Goal: Information Seeking & Learning: Learn about a topic

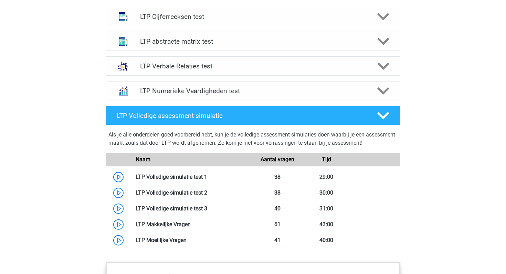
scroll to position [480, 0]
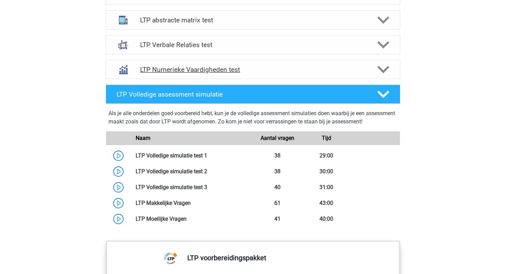
click at [371, 69] on div at bounding box center [382, 70] width 23 height 12
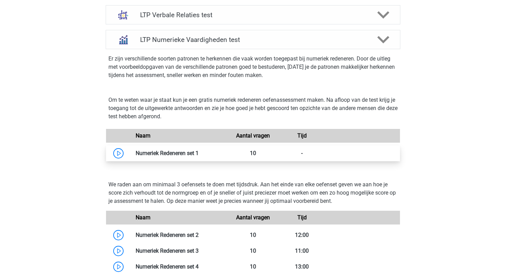
scroll to position [597, 0]
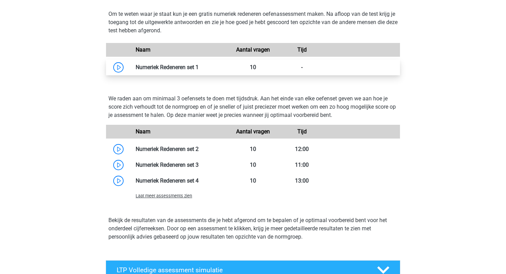
click at [199, 66] on link at bounding box center [199, 67] width 0 height 7
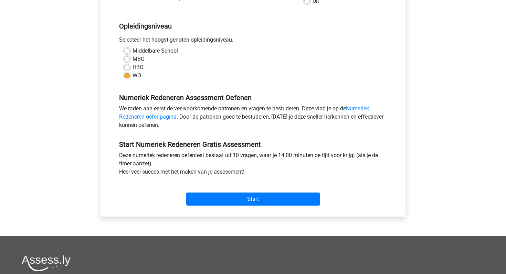
scroll to position [164, 0]
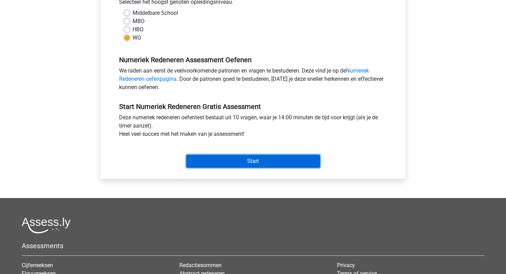
click at [279, 160] on input "Start" at bounding box center [253, 161] width 134 height 13
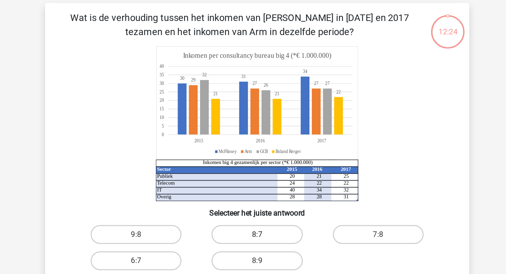
click at [234, 199] on label "8:7" at bounding box center [253, 202] width 66 height 14
click at [253, 201] on input "8:7" at bounding box center [255, 203] width 4 height 4
radio input "true"
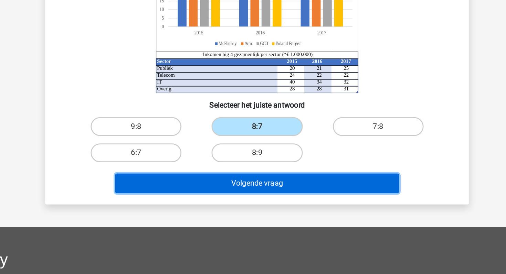
click at [316, 204] on button "Volgende vraag" at bounding box center [253, 208] width 208 height 14
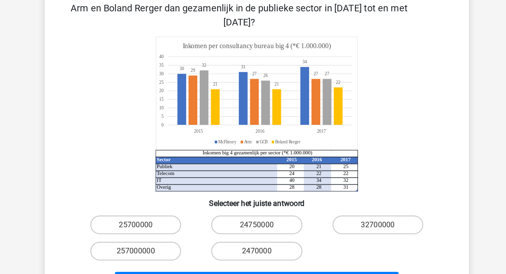
scroll to position [12, 0]
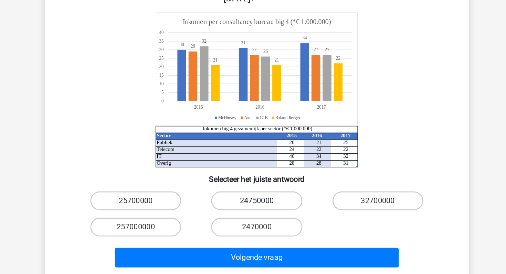
click at [253, 214] on label "24750000" at bounding box center [253, 221] width 66 height 14
click at [253, 221] on input "24750000" at bounding box center [255, 223] width 4 height 4
radio input "true"
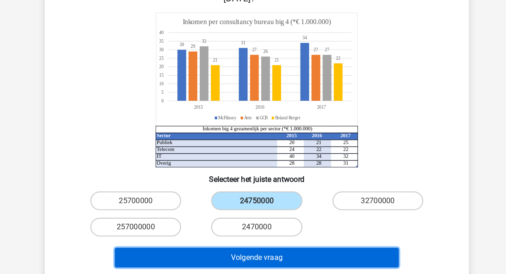
click at [250, 255] on button "Volgende vraag" at bounding box center [253, 262] width 208 height 14
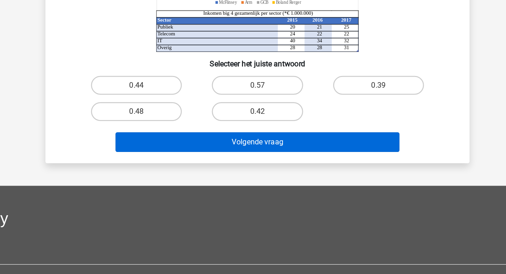
scroll to position [76, 0]
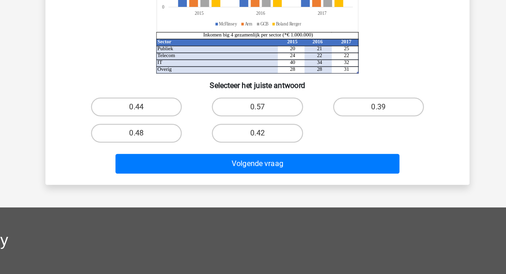
click at [342, 138] on input "0.39" at bounding box center [344, 138] width 4 height 4
radio input "true"
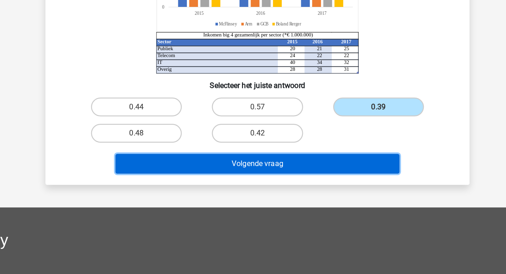
click at [312, 175] on button "Volgende vraag" at bounding box center [253, 177] width 208 height 14
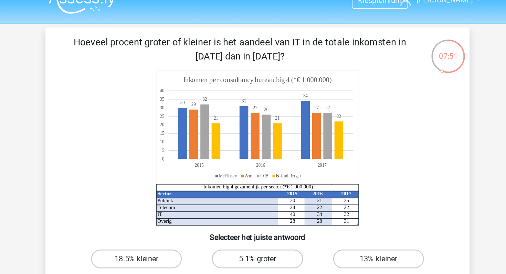
scroll to position [0, 0]
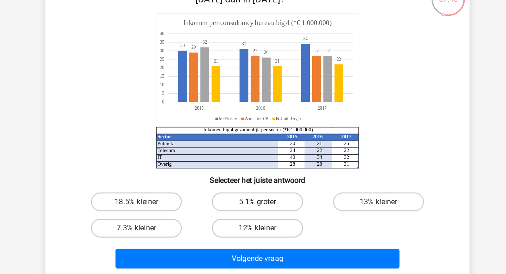
click at [249, 203] on label "5.1% groter" at bounding box center [253, 202] width 66 height 14
click at [253, 203] on input "5.1% groter" at bounding box center [255, 203] width 4 height 4
radio input "true"
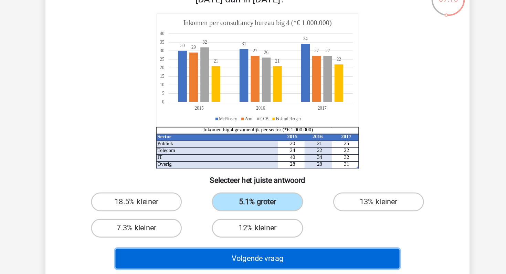
click at [270, 241] on button "Volgende vraag" at bounding box center [253, 243] width 208 height 14
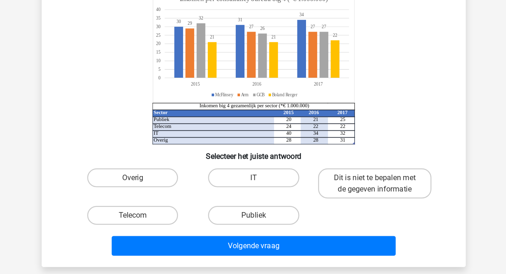
click at [271, 240] on div "Volgende vraag" at bounding box center [253, 250] width 289 height 23
click at [271, 230] on label "Publiek" at bounding box center [253, 229] width 66 height 14
click at [258, 230] on input "Publiek" at bounding box center [255, 231] width 4 height 4
radio input "true"
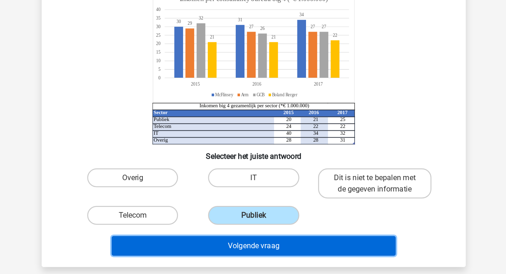
click at [270, 246] on button "Volgende vraag" at bounding box center [253, 251] width 208 height 14
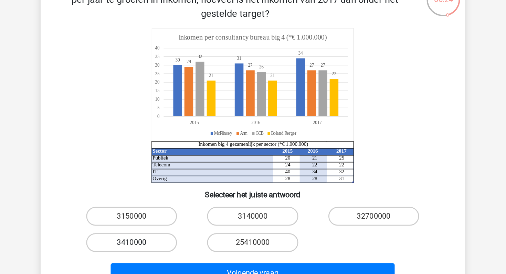
click at [182, 230] on label "3410000" at bounding box center [164, 231] width 66 height 14
click at [169, 231] on input "3410000" at bounding box center [167, 233] width 4 height 4
radio input "true"
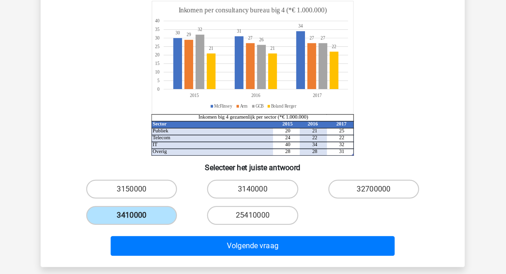
scroll to position [2, 0]
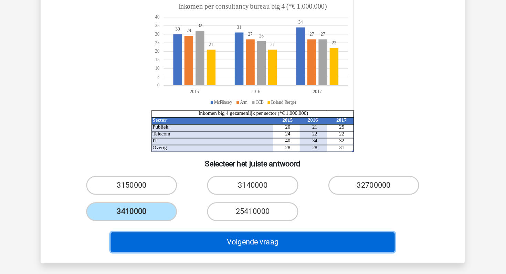
click at [201, 248] on button "Volgende vraag" at bounding box center [253, 251] width 208 height 14
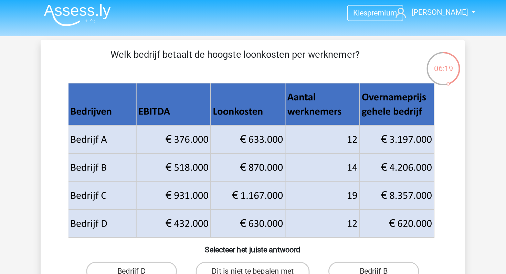
scroll to position [0, 0]
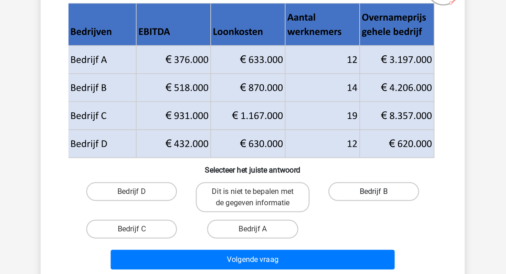
click at [336, 206] on label "Bedrijf B" at bounding box center [342, 202] width 66 height 14
click at [342, 206] on input "Bedrijf B" at bounding box center [344, 203] width 4 height 4
radio input "true"
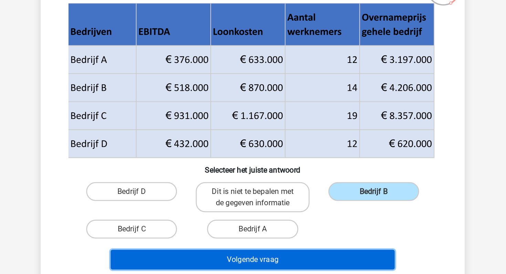
click at [310, 254] on button "Volgende vraag" at bounding box center [253, 251] width 208 height 14
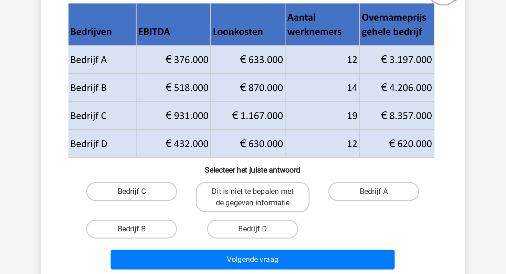
click at [188, 198] on label "Bedrijf C" at bounding box center [164, 202] width 66 height 14
click at [169, 201] on input "Bedrijf C" at bounding box center [167, 203] width 4 height 4
radio input "true"
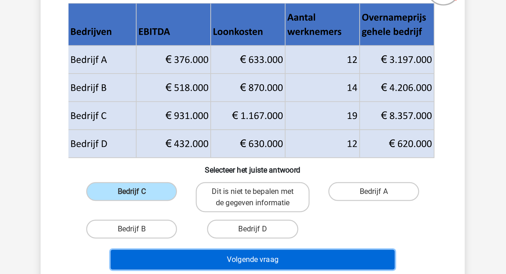
click at [215, 248] on button "Volgende vraag" at bounding box center [253, 251] width 208 height 14
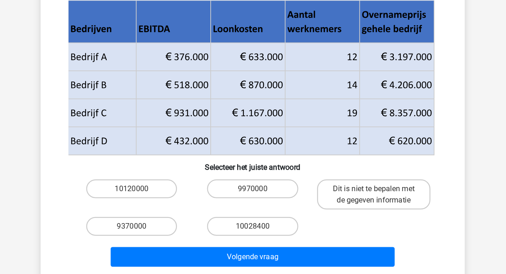
scroll to position [28, 0]
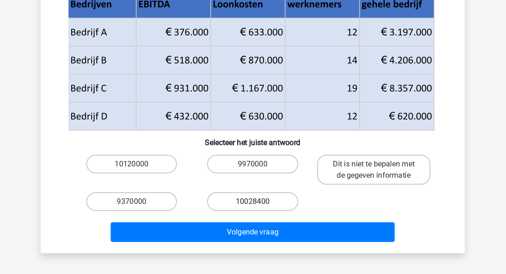
click at [250, 224] on label "10028400" at bounding box center [253, 222] width 66 height 14
click at [253, 224] on input "10028400" at bounding box center [255, 223] width 4 height 4
radio input "true"
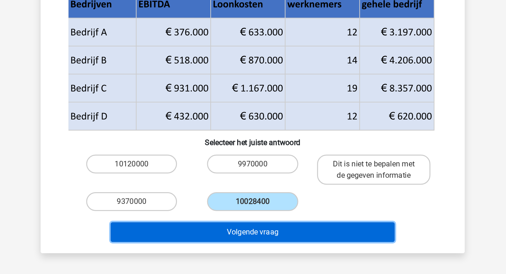
click at [276, 241] on button "Volgende vraag" at bounding box center [253, 244] width 208 height 14
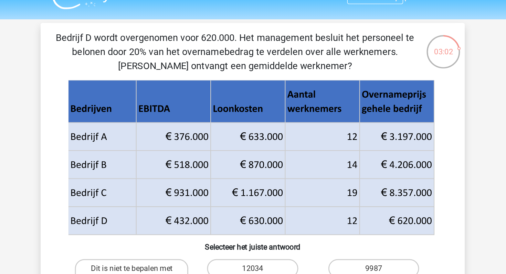
scroll to position [13, 0]
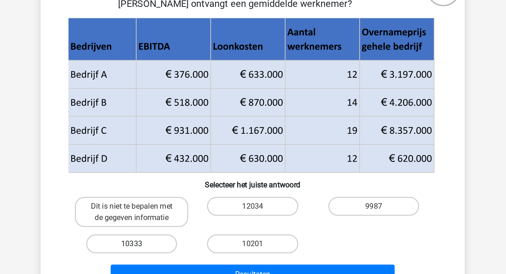
click at [172, 225] on label "10333" at bounding box center [164, 226] width 66 height 14
click at [169, 226] on input "10333" at bounding box center [167, 228] width 4 height 4
radio input "true"
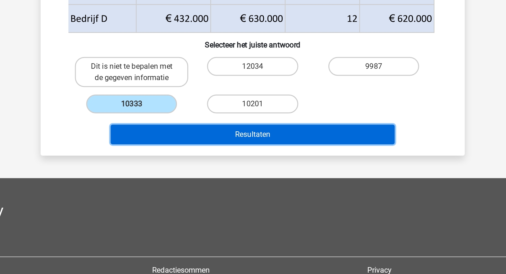
click at [253, 170] on button "Resultaten" at bounding box center [253, 172] width 208 height 14
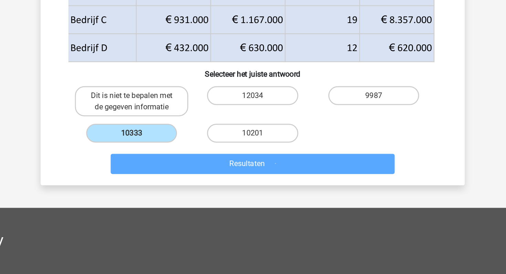
scroll to position [68, 0]
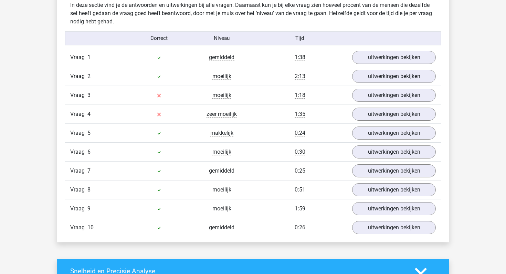
scroll to position [546, 0]
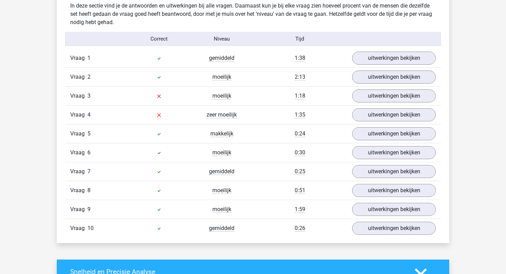
click at [393, 107] on div "Vraag 4 zeer moeilijk 1:35 uitwerkingen bekijken" at bounding box center [253, 114] width 376 height 19
click at [390, 114] on link "uitwerkingen bekijken" at bounding box center [394, 114] width 96 height 15
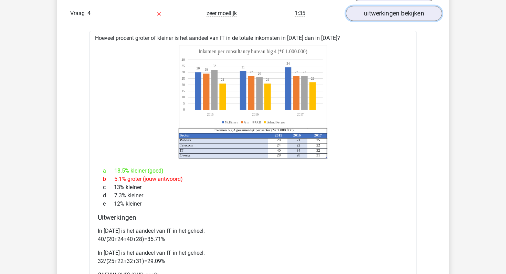
scroll to position [853, 0]
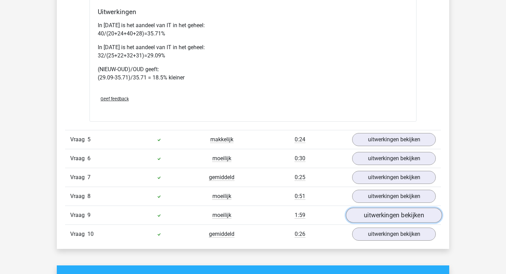
click at [365, 219] on link "uitwerkingen bekijken" at bounding box center [394, 215] width 96 height 15
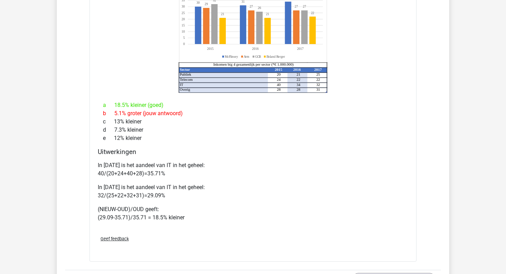
scroll to position [511, 0]
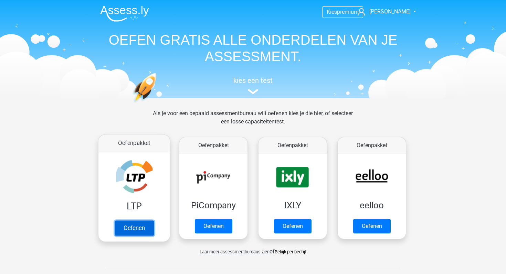
click at [137, 221] on link "Oefenen" at bounding box center [134, 228] width 39 height 15
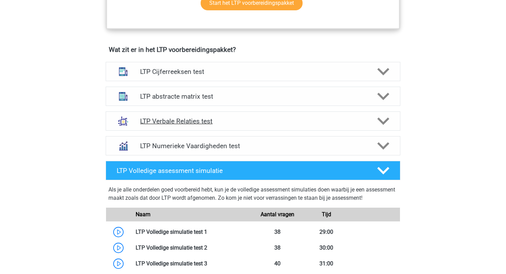
scroll to position [406, 0]
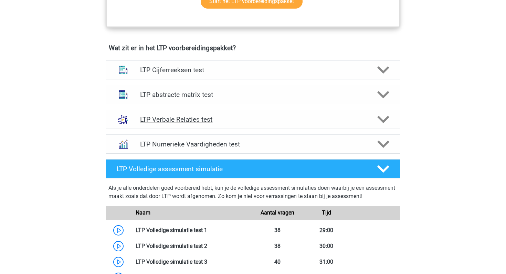
click at [236, 115] on div "LTP Verbale Relaties test" at bounding box center [253, 119] width 295 height 19
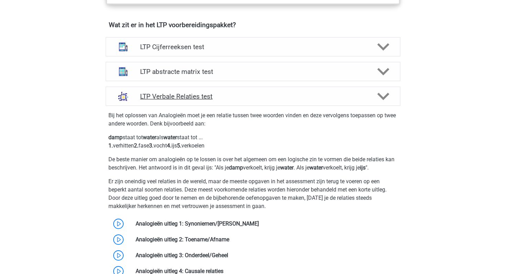
scroll to position [394, 0]
